Goal: Check status: Check status

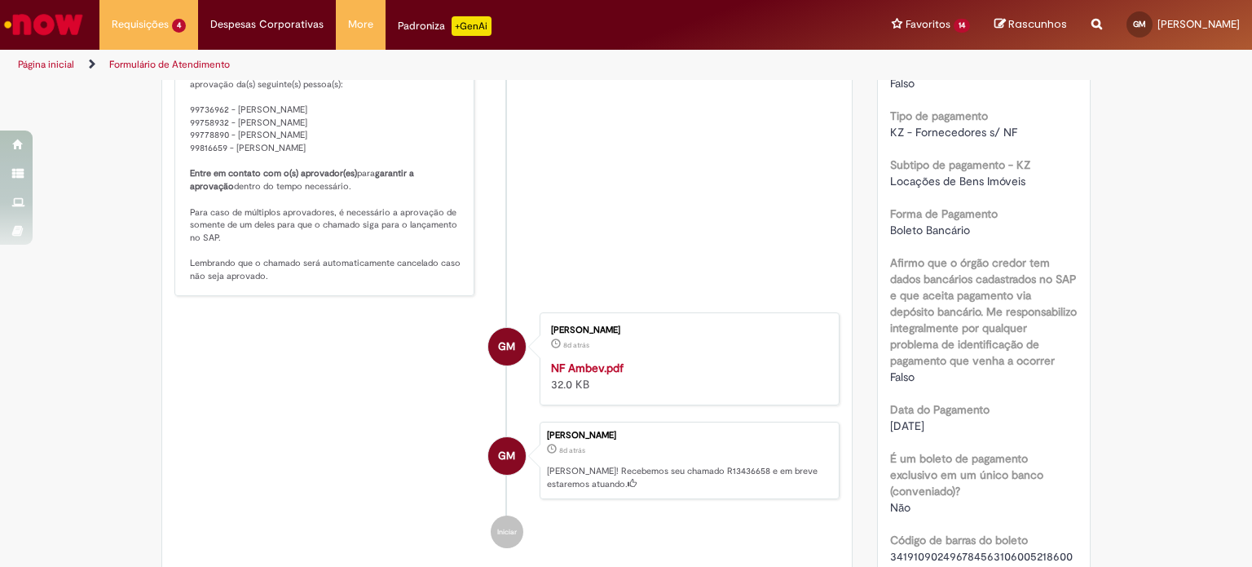
scroll to position [978, 0]
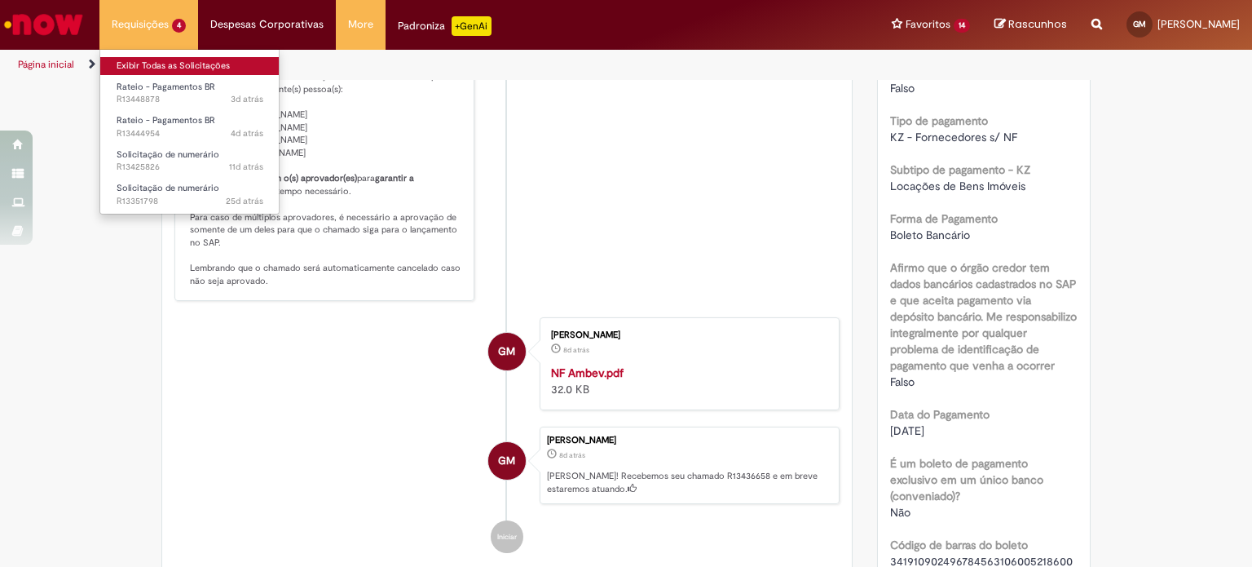
click at [183, 71] on link "Exibir Todas as Solicitações" at bounding box center [189, 66] width 179 height 18
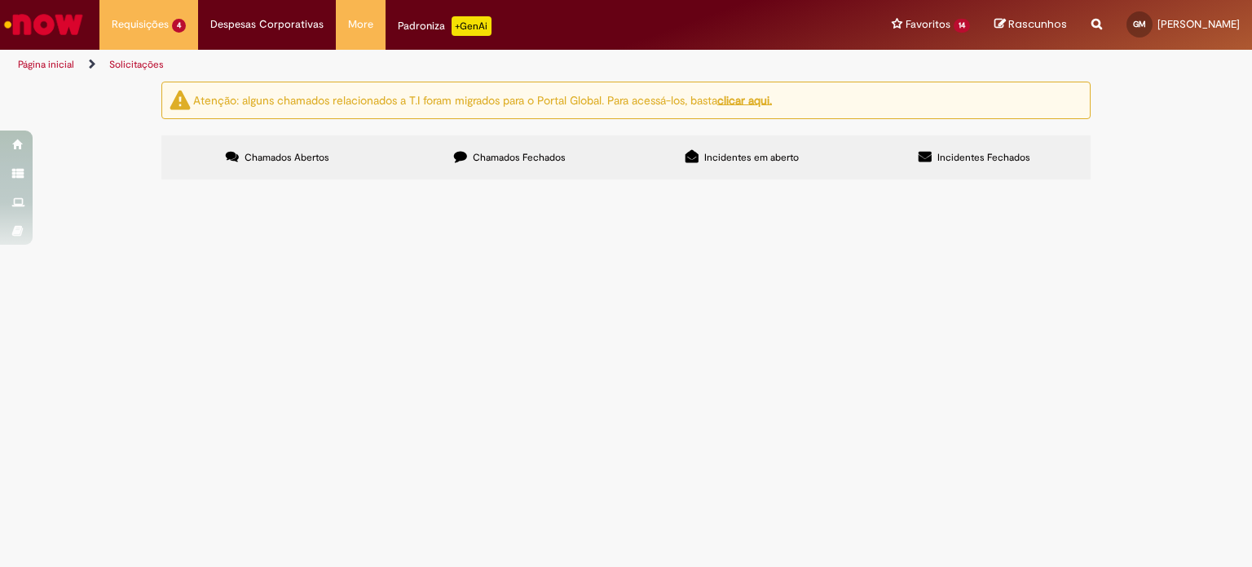
click at [0, 0] on span "ALUGUEL [DATE] - 13º E 14º ANDAR." at bounding box center [0, 0] width 0 height 0
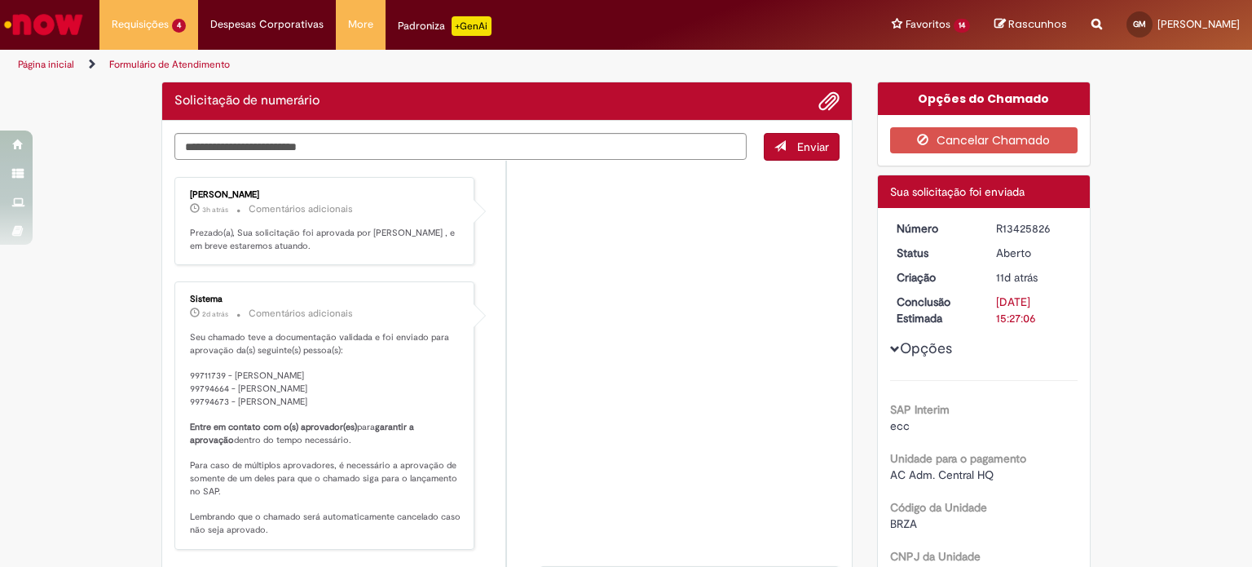
click at [628, 343] on li "Sistema 2d atrás 2 dias atrás Comentários adicionais Seu chamado teve a documen…" at bounding box center [506, 414] width 665 height 267
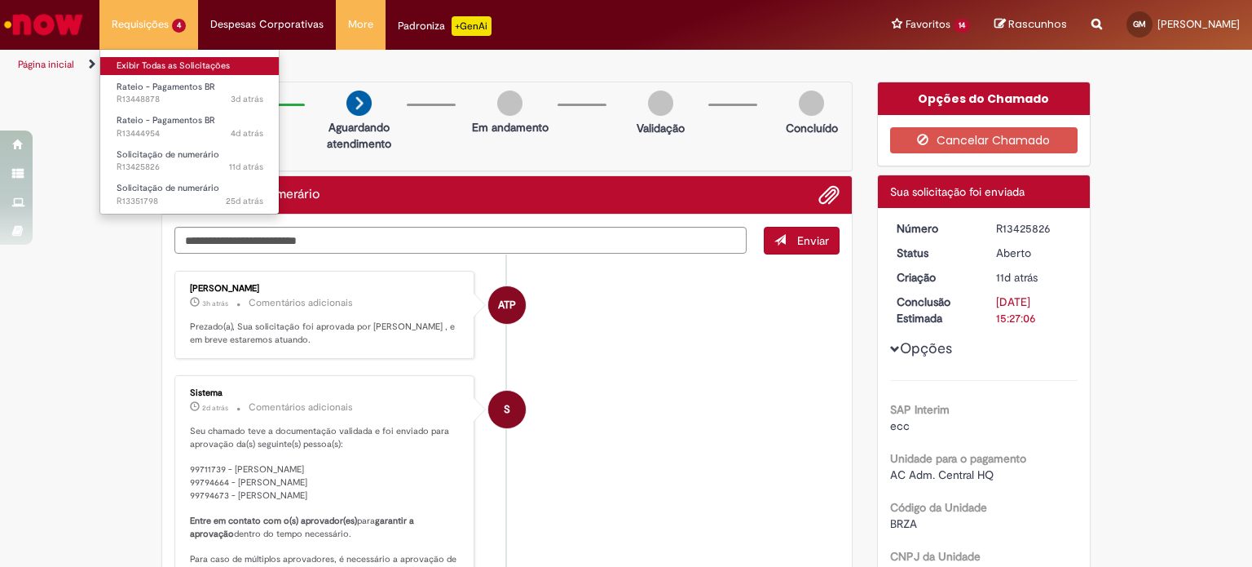
click at [167, 66] on link "Exibir Todas as Solicitações" at bounding box center [189, 66] width 179 height 18
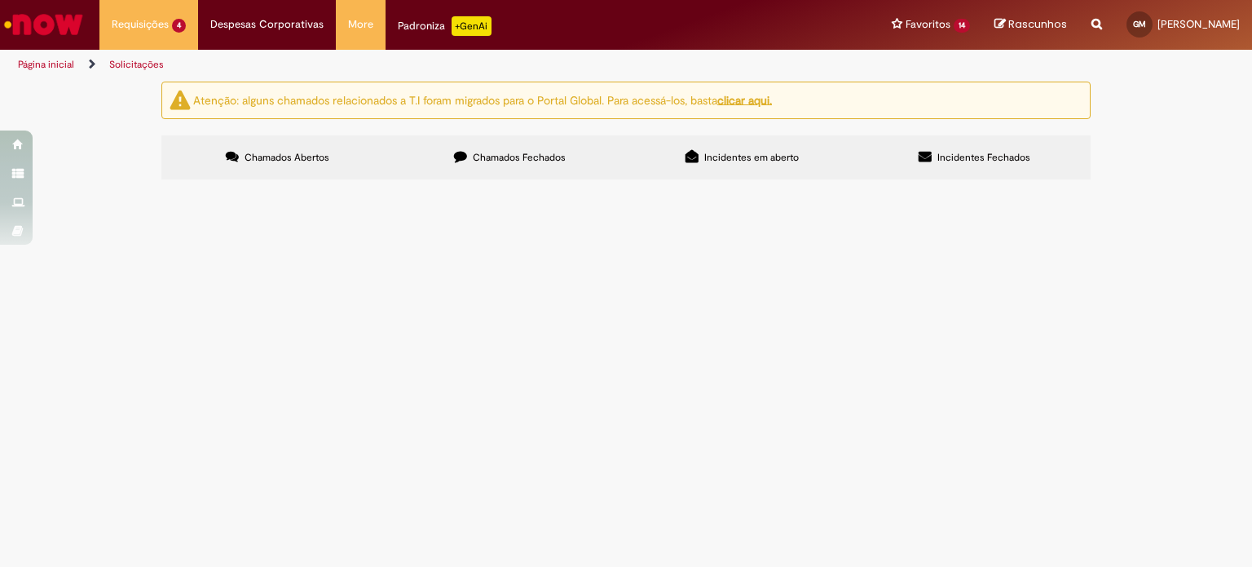
click at [0, 0] on span "ALUGUEL [DATE] - 13º E 14º ANDAR." at bounding box center [0, 0] width 0 height 0
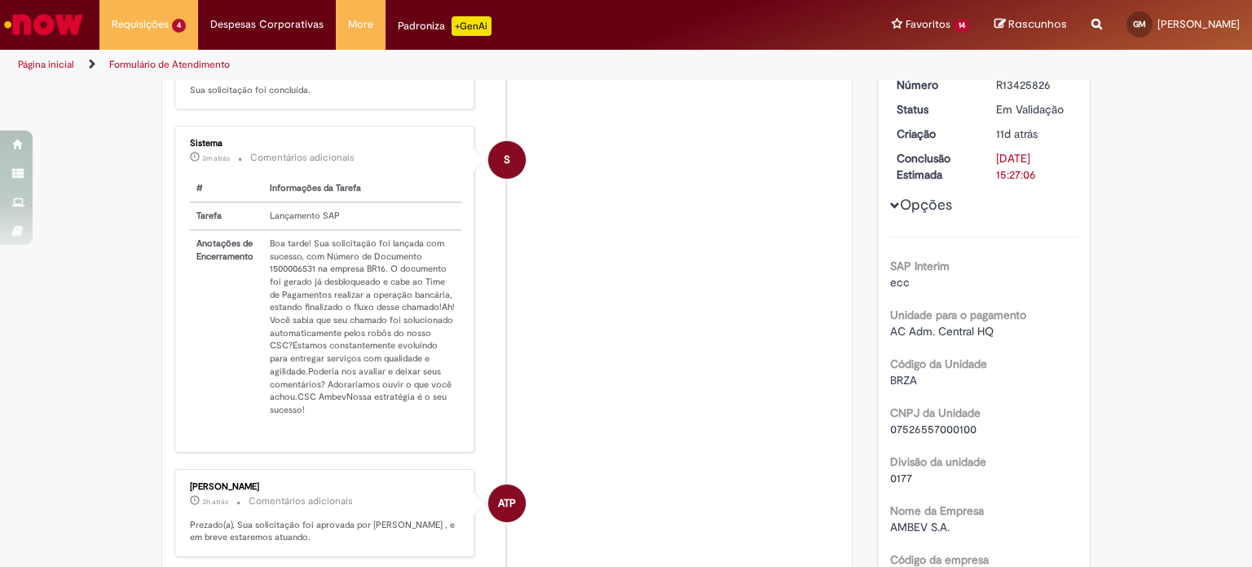
scroll to position [140, 0]
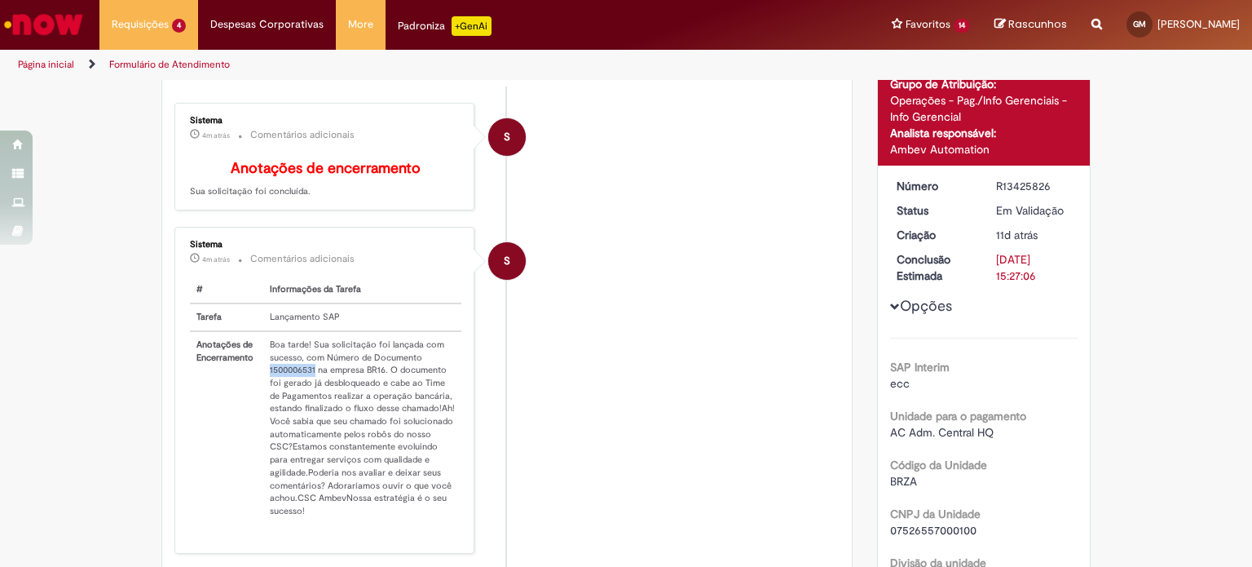
drag, startPoint x: 263, startPoint y: 378, endPoint x: 308, endPoint y: 381, distance: 45.8
click at [308, 381] on td "Boa tarde! Sua solicitação foi lançada com sucesso, com Número de Documento 150…" at bounding box center [362, 427] width 198 height 193
copy td "1500006531"
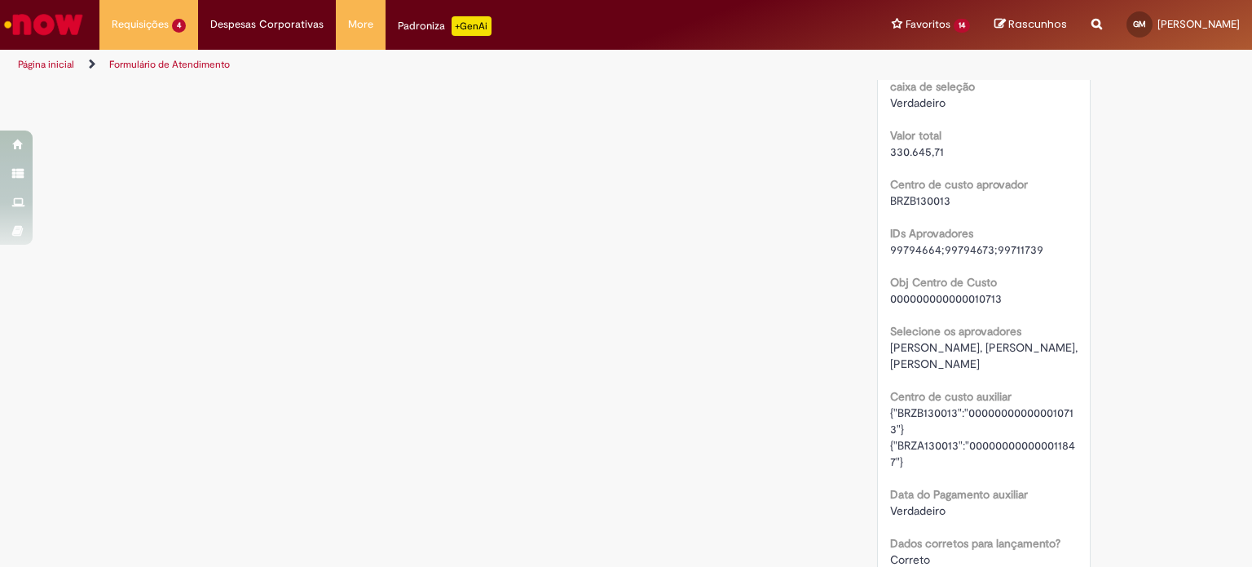
scroll to position [1608, 0]
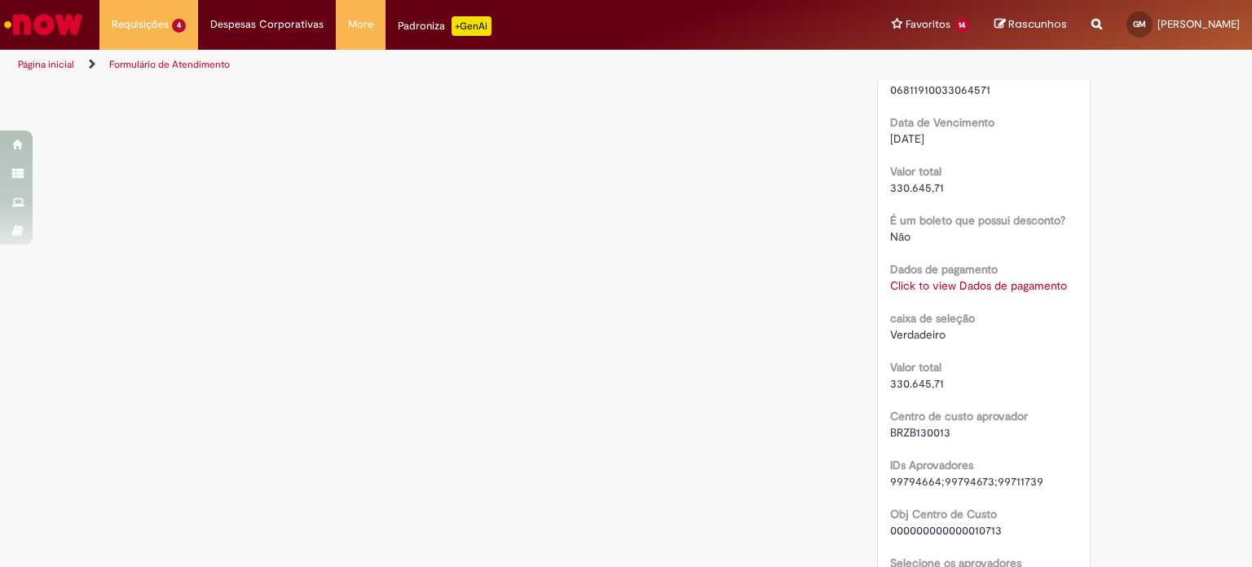
click at [1017, 278] on link "Click to view Dados de pagamento" at bounding box center [978, 285] width 177 height 15
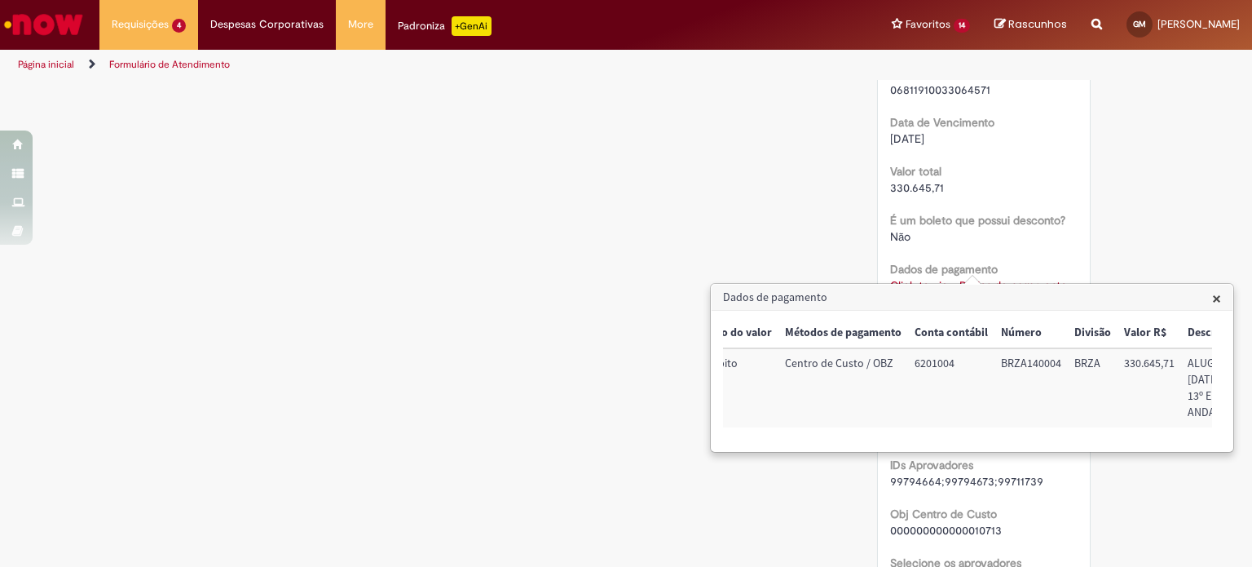
scroll to position [0, 185]
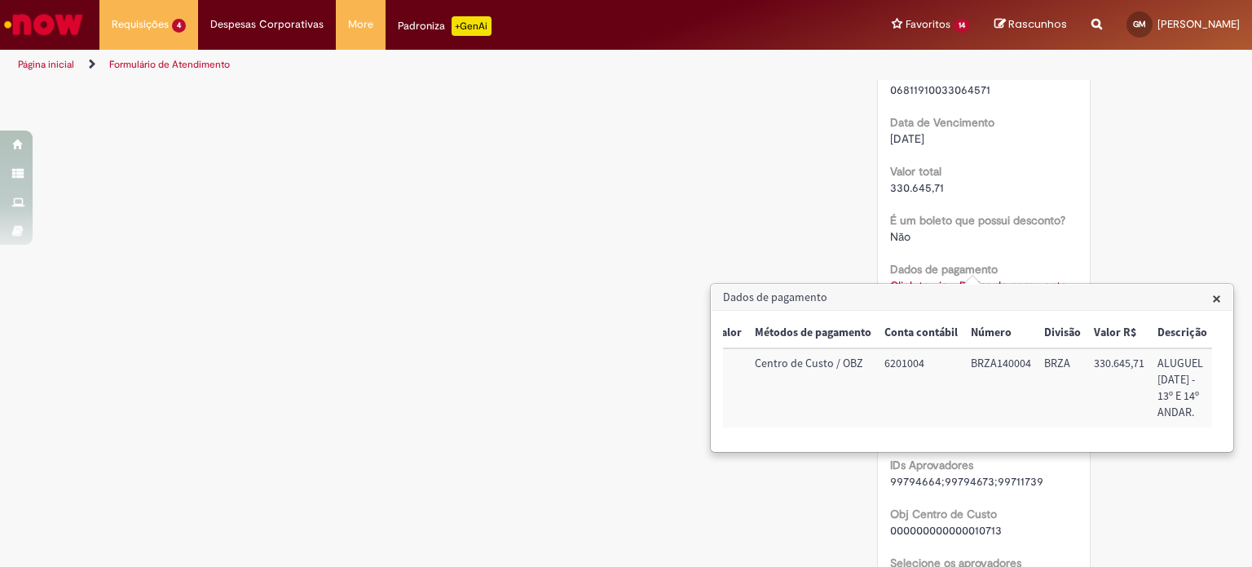
click at [1217, 297] on span "×" at bounding box center [1216, 298] width 9 height 22
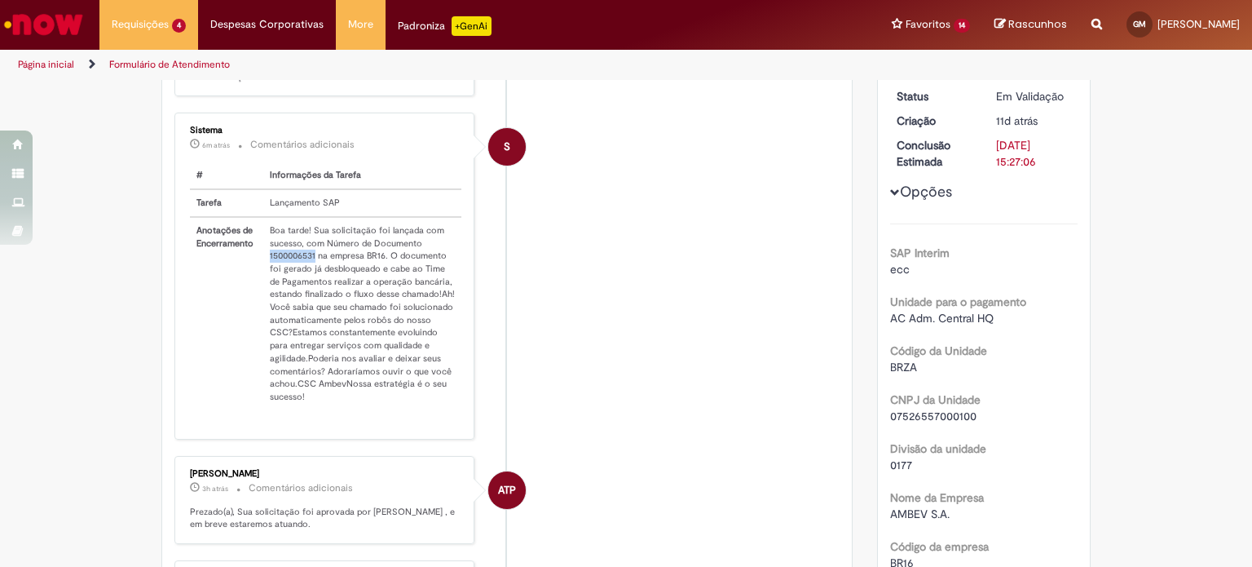
scroll to position [0, 0]
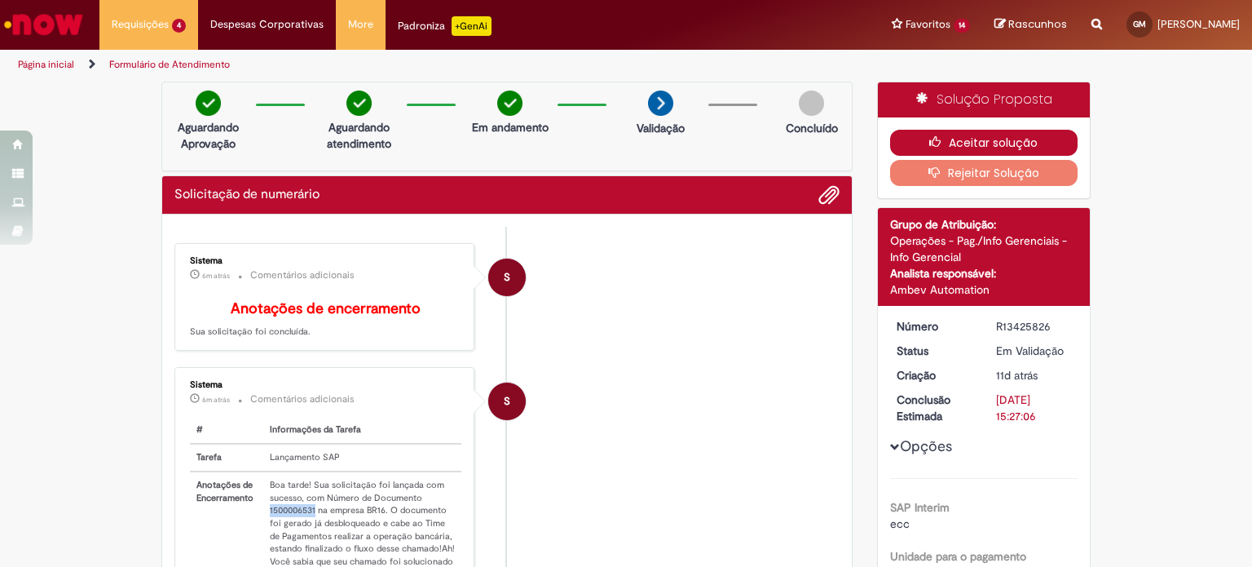
click at [1006, 142] on button "Aceitar solução" at bounding box center [984, 143] width 188 height 26
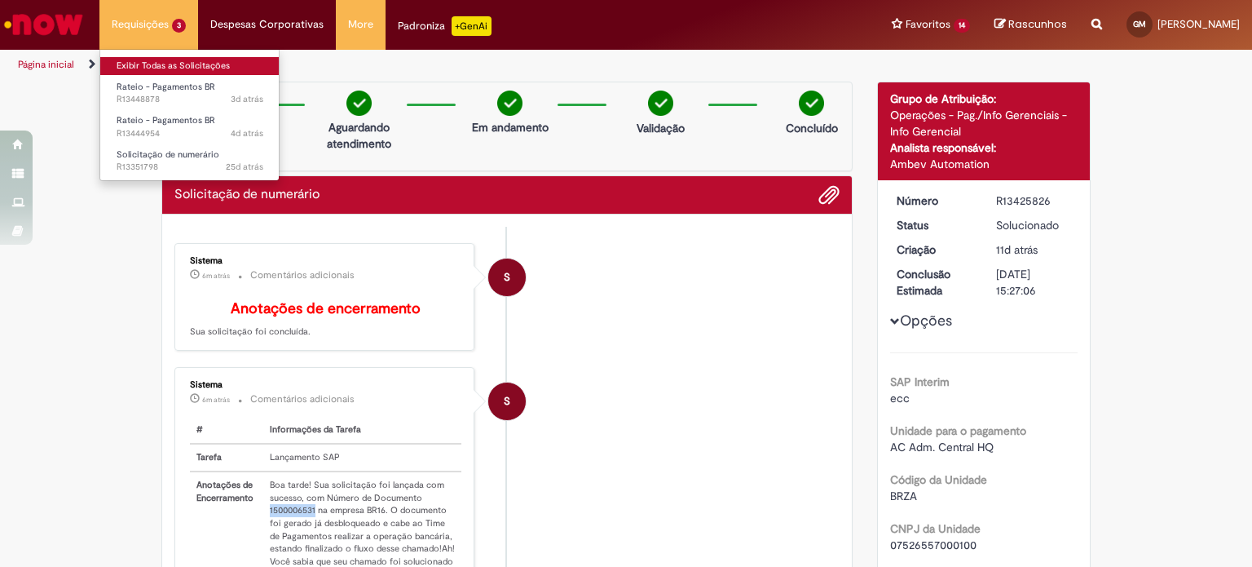
click at [183, 60] on link "Exibir Todas as Solicitações" at bounding box center [189, 66] width 179 height 18
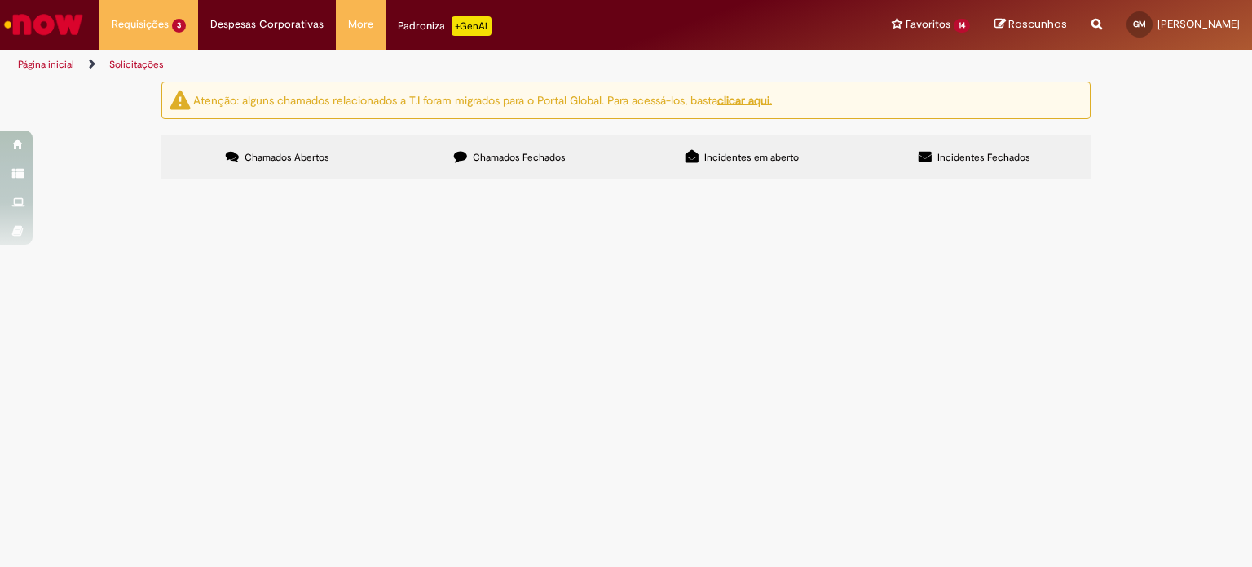
click at [0, 0] on span "Rateio - Pagamentos BR" at bounding box center [0, 0] width 0 height 0
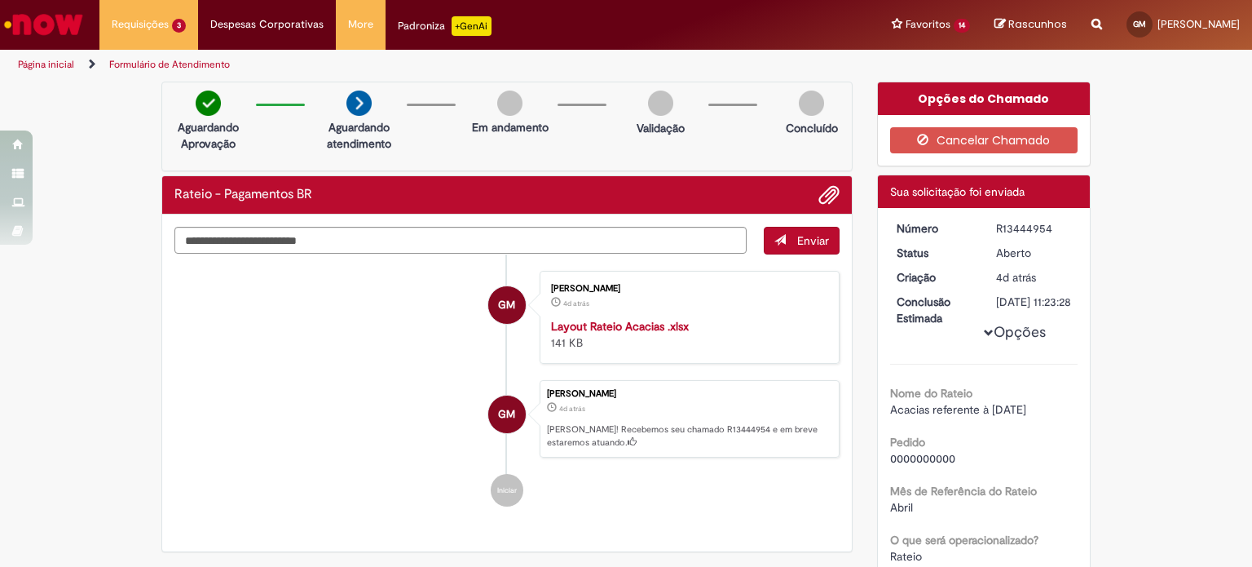
click at [1158, 267] on div "Verificar Código de Barras Aguardando Aprovação Aguardando atendimento Em andam…" at bounding box center [626, 472] width 1252 height 781
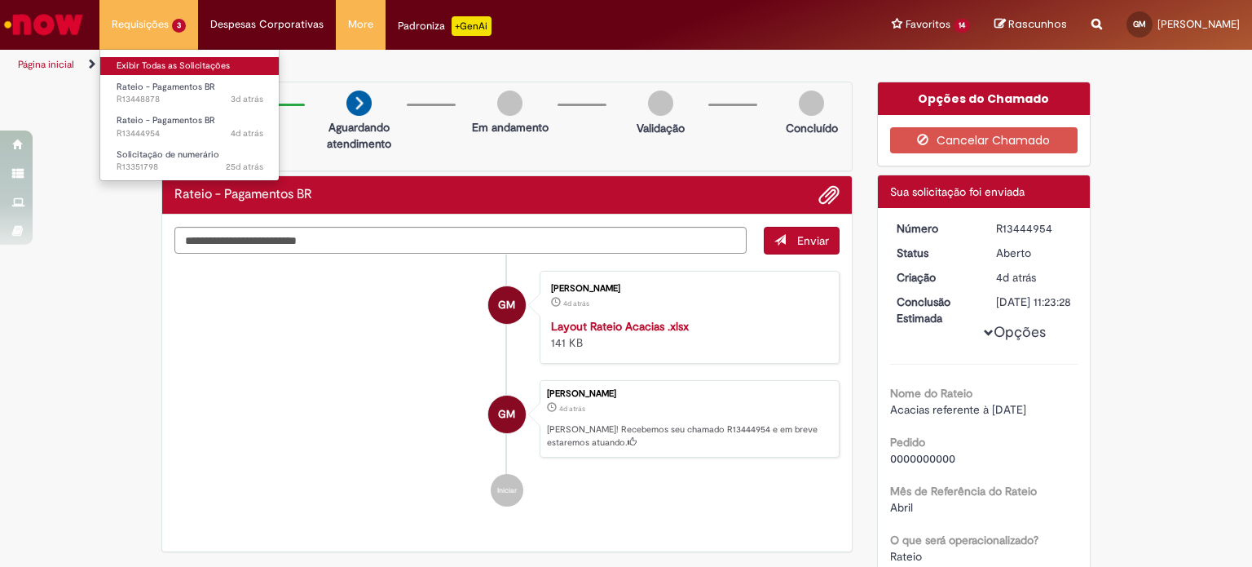
click at [152, 60] on link "Exibir Todas as Solicitações" at bounding box center [189, 66] width 179 height 18
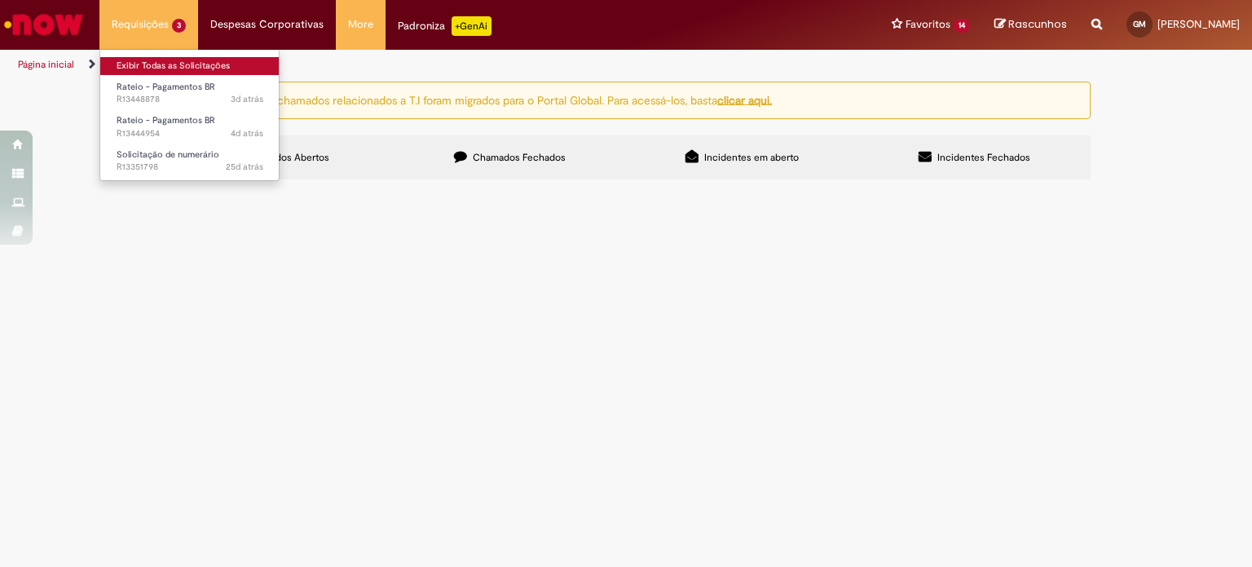
click at [158, 64] on link "Exibir Todas as Solicitações" at bounding box center [189, 66] width 179 height 18
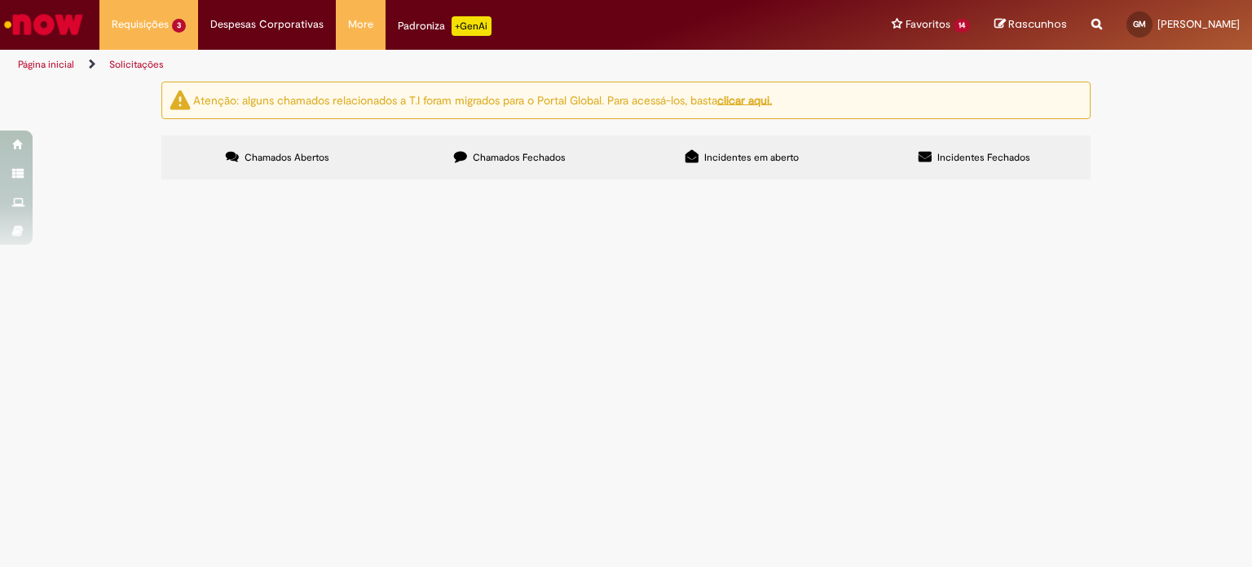
click at [354, 494] on main "Solicitações Atenção: alguns chamados relacionados a T.I foram migrados para o …" at bounding box center [626, 324] width 1252 height 486
